Goal: Task Accomplishment & Management: Use online tool/utility

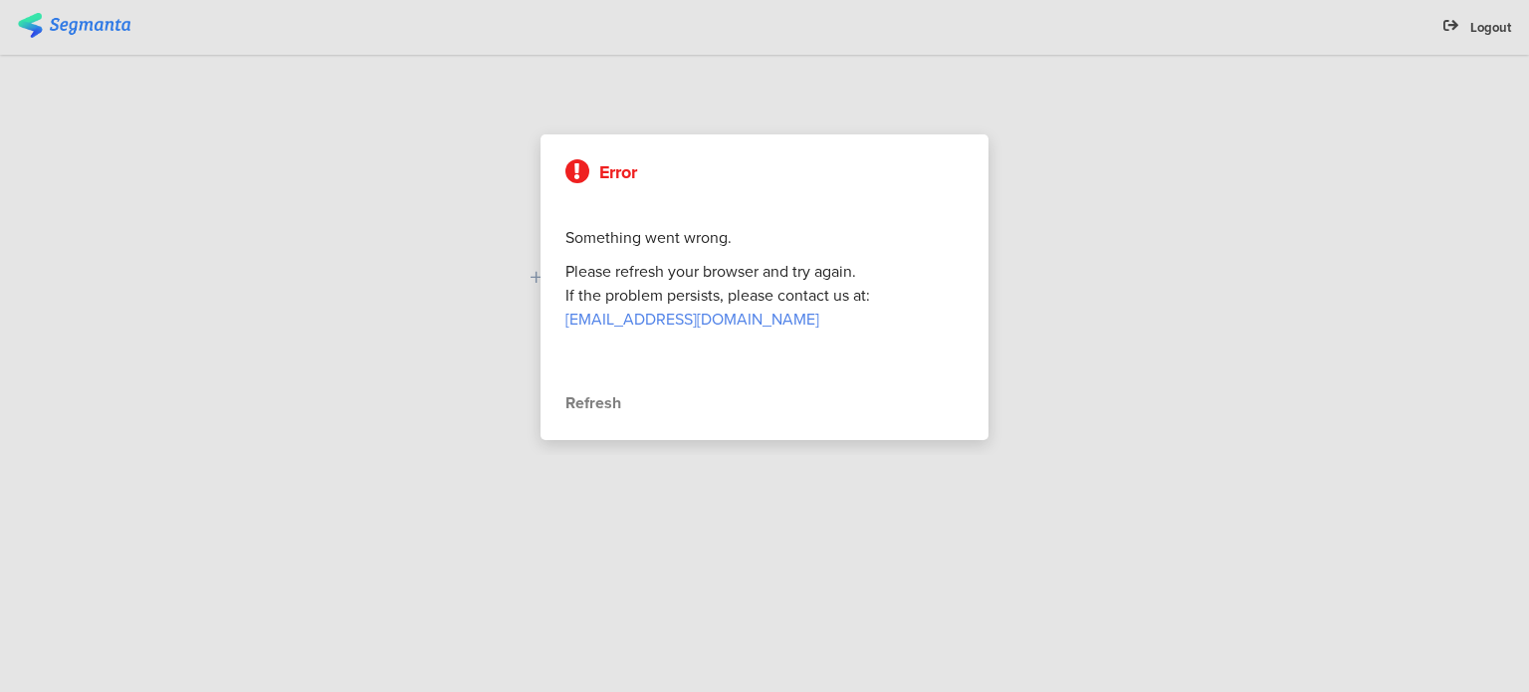
click at [1222, 172] on div at bounding box center [764, 346] width 1529 height 692
